Goal: Use online tool/utility: Utilize a website feature to perform a specific function

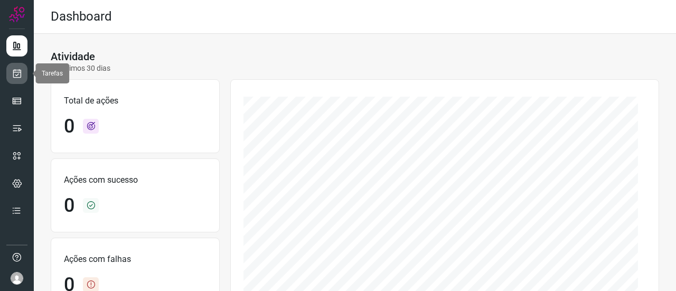
click at [16, 70] on icon at bounding box center [17, 73] width 11 height 11
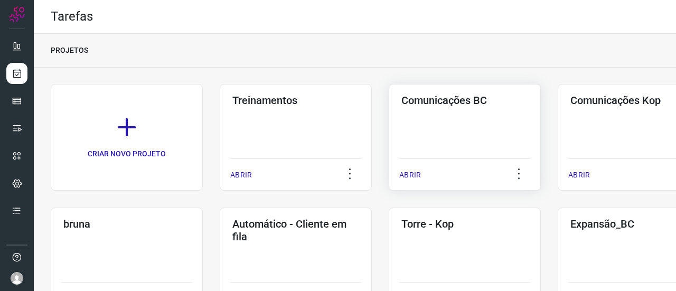
click at [410, 170] on p "ABRIR" at bounding box center [410, 175] width 22 height 11
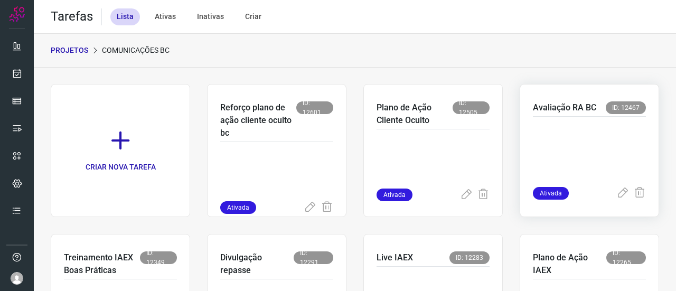
click at [542, 107] on p "Avaliação RA BC" at bounding box center [564, 107] width 63 height 13
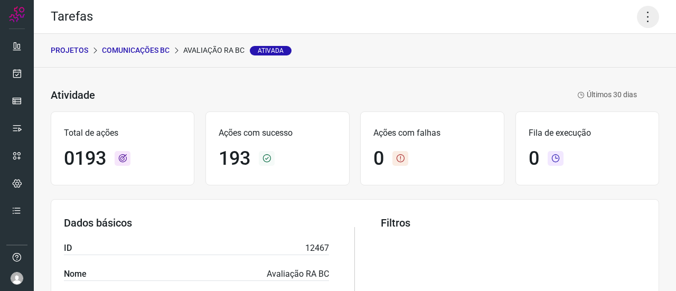
click at [638, 22] on icon at bounding box center [648, 17] width 22 height 22
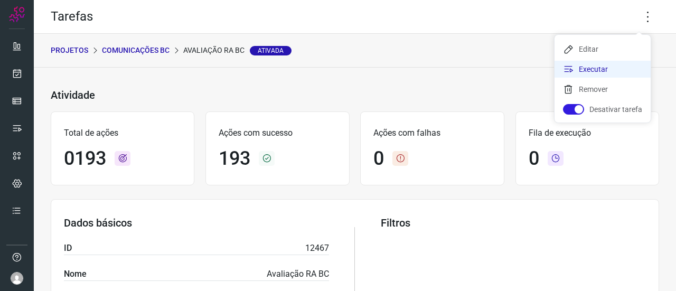
click at [601, 68] on li "Executar" at bounding box center [603, 69] width 96 height 17
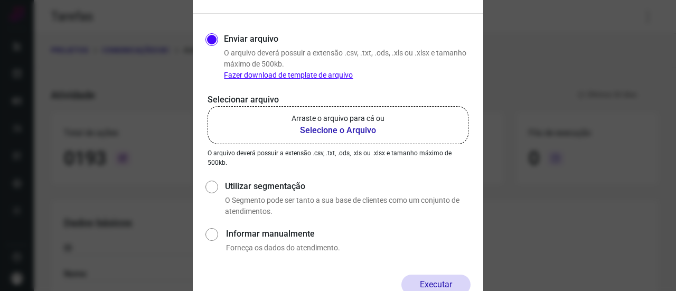
click at [370, 130] on b "Selecione o Arquivo" at bounding box center [338, 130] width 93 height 13
click at [0, 0] on input "Arraste o arquivo para cá ou Selecione o Arquivo" at bounding box center [0, 0] width 0 height 0
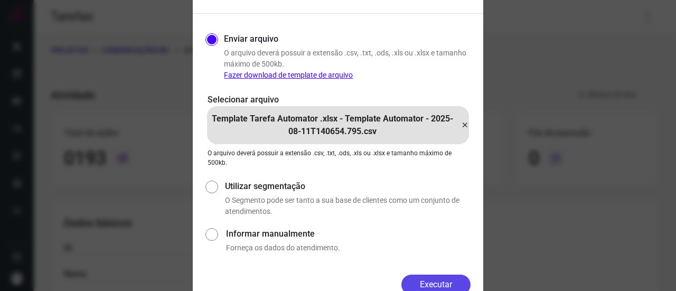
click at [437, 280] on button "Executar" at bounding box center [436, 285] width 69 height 20
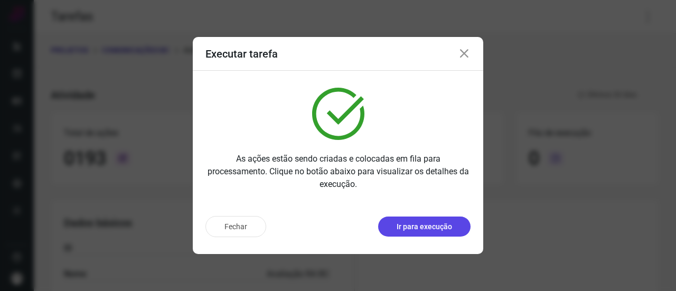
click at [425, 231] on p "Ir para execução" at bounding box center [424, 226] width 55 height 11
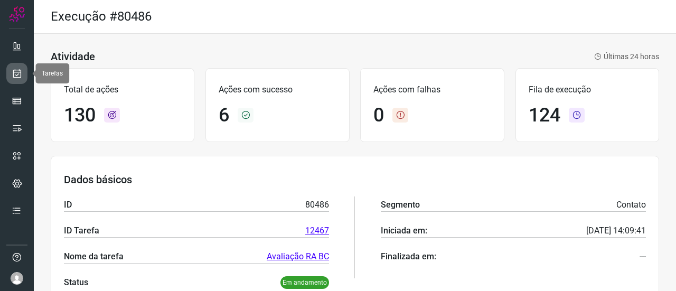
click at [18, 74] on icon at bounding box center [17, 73] width 11 height 11
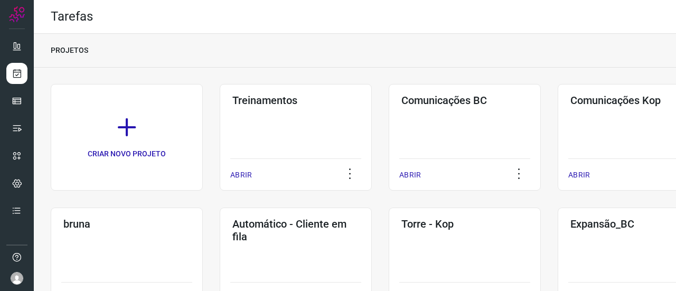
drag, startPoint x: 456, startPoint y: 97, endPoint x: 573, endPoint y: 75, distance: 119.4
click at [550, 61] on div "Tarefas PROJETOS CRIAR NOVO PROJETO Treinamentos ABRIR Comunicações BC ABRIR Co…" at bounding box center [355, 145] width 642 height 291
click at [600, 94] on h3 "Comunicações Kop" at bounding box center [634, 100] width 127 height 13
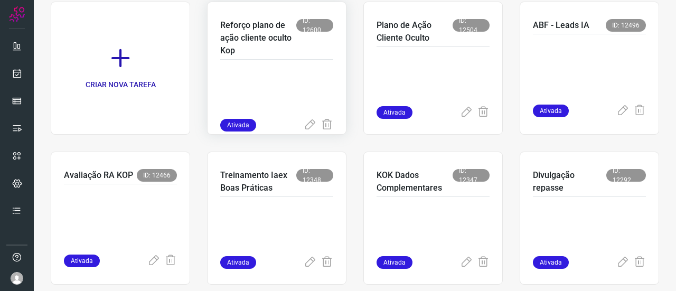
scroll to position [106, 0]
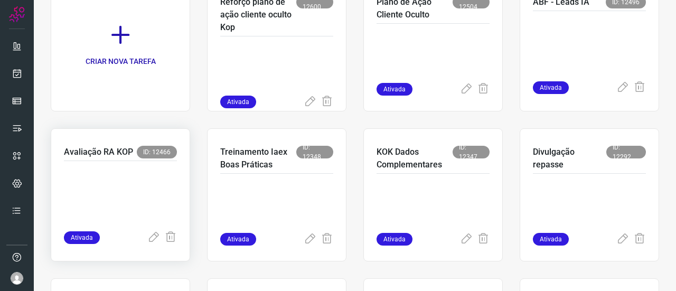
click at [82, 149] on p "Avaliação RA KOP" at bounding box center [98, 152] width 69 height 13
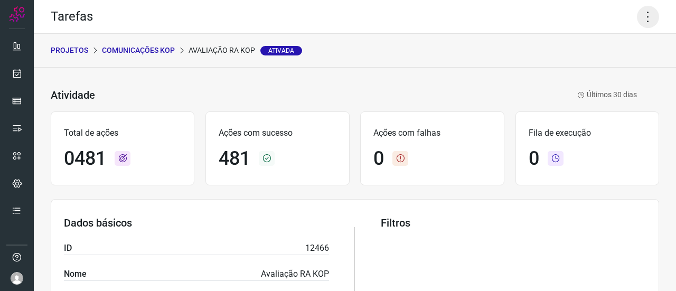
click at [640, 18] on icon at bounding box center [648, 17] width 22 height 22
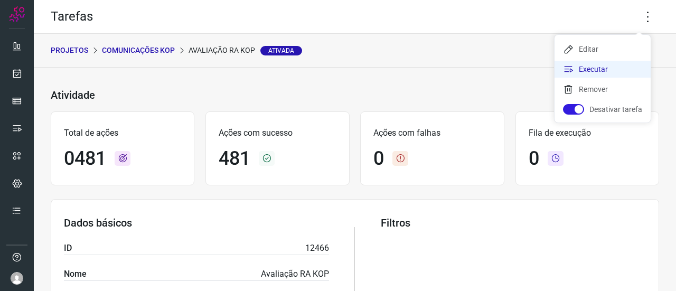
click at [611, 69] on li "Executar" at bounding box center [603, 69] width 96 height 17
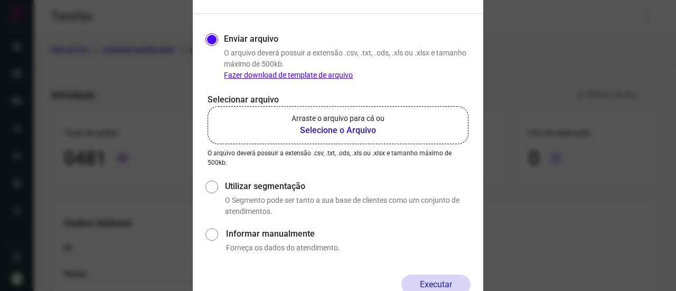
click at [316, 127] on b "Selecione o Arquivo" at bounding box center [338, 130] width 93 height 13
click at [0, 0] on input "Arraste o arquivo para cá ou Selecione o Arquivo" at bounding box center [0, 0] width 0 height 0
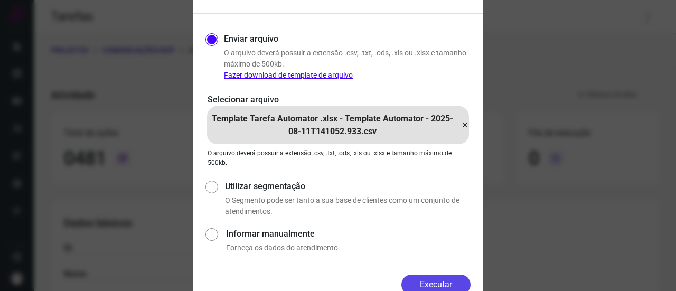
click at [422, 285] on button "Executar" at bounding box center [436, 285] width 69 height 20
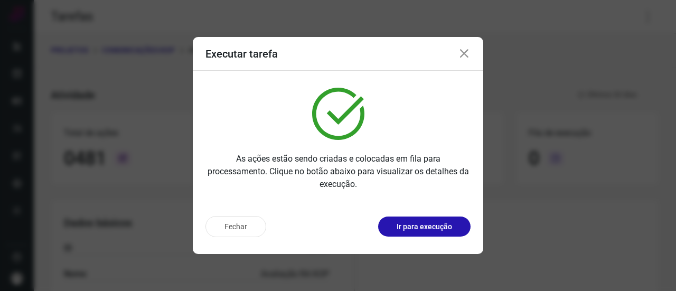
click at [425, 234] on button "Ir para execução" at bounding box center [424, 227] width 92 height 20
